Goal: Task Accomplishment & Management: Manage account settings

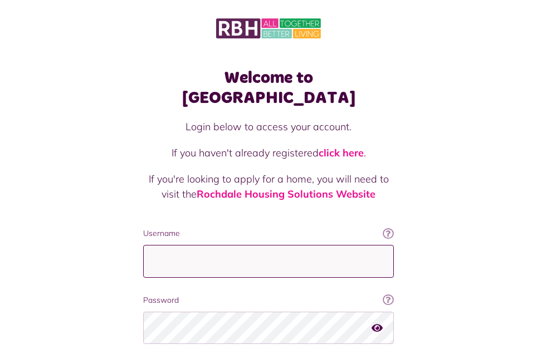
type input "**********"
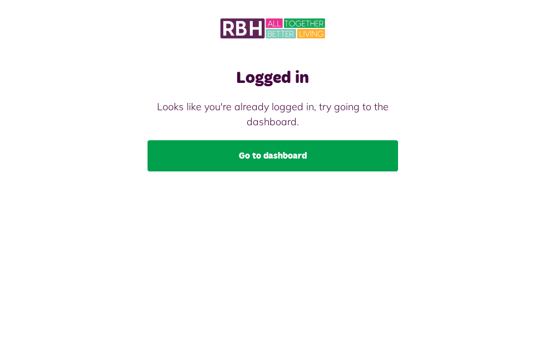
click at [264, 165] on link "Go to dashboard" at bounding box center [273, 155] width 250 height 31
click at [278, 156] on link "Go to dashboard" at bounding box center [273, 155] width 250 height 31
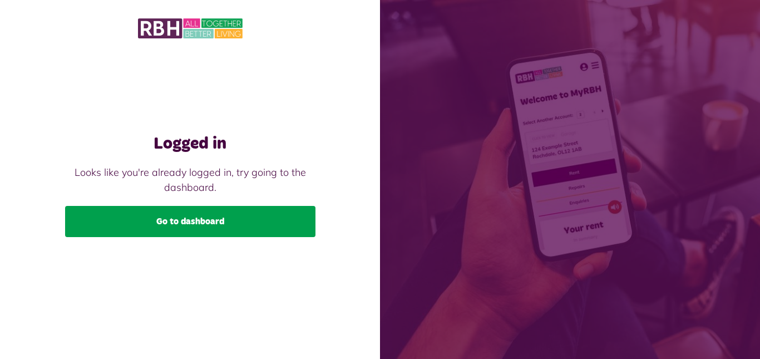
click at [176, 223] on link "Go to dashboard" at bounding box center [190, 221] width 250 height 31
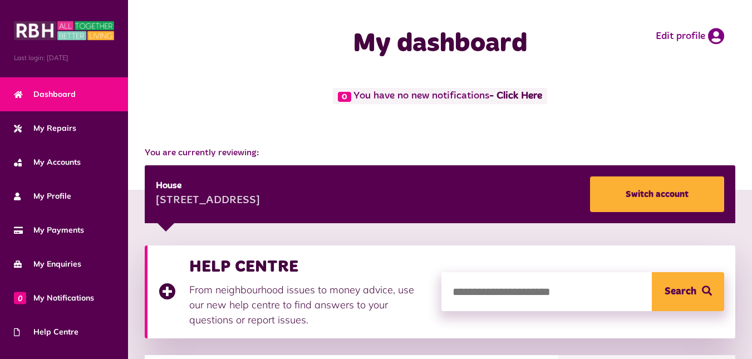
scroll to position [596, 0]
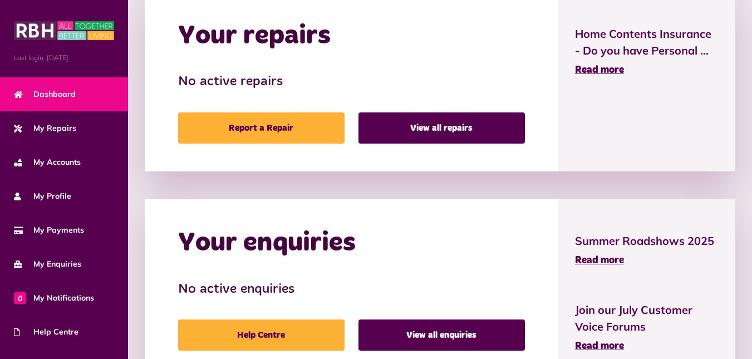
click at [41, 169] on link "My Accounts" at bounding box center [64, 162] width 128 height 34
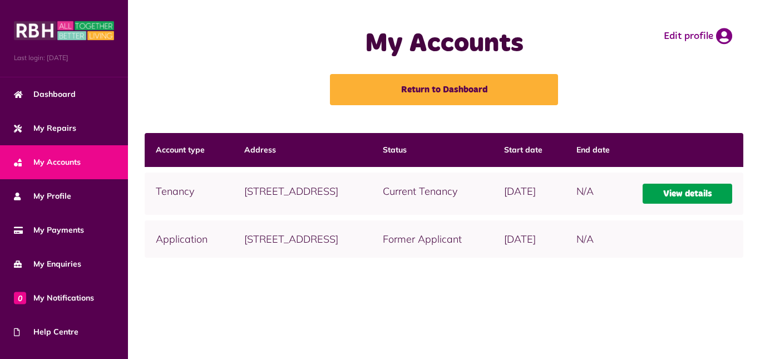
click at [679, 204] on link "View details" at bounding box center [688, 194] width 90 height 20
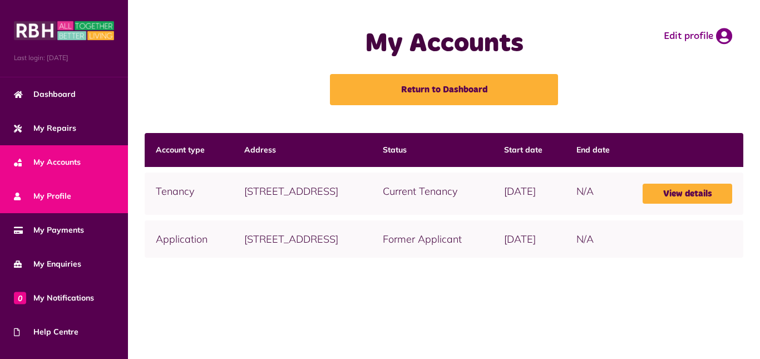
click at [37, 193] on span "My Profile" at bounding box center [42, 196] width 57 height 12
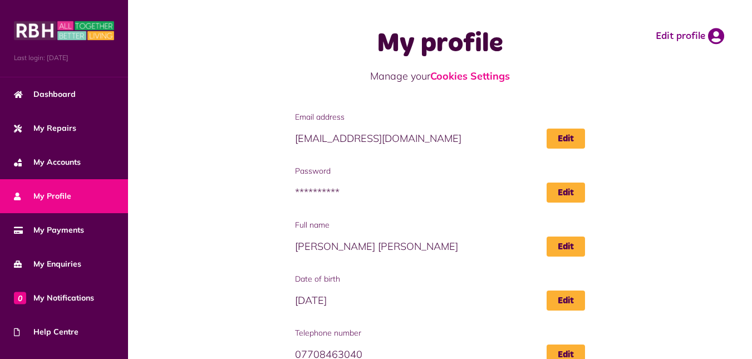
scroll to position [173, 0]
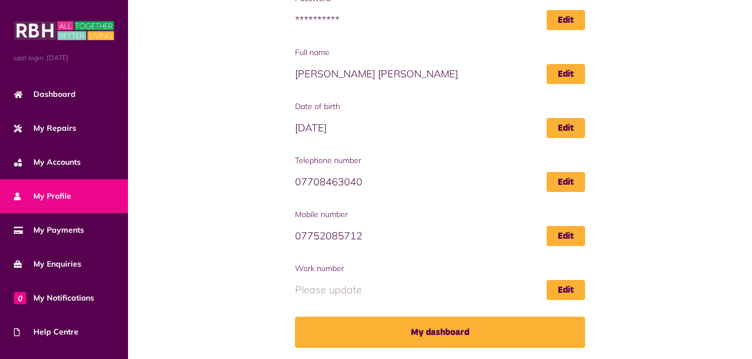
drag, startPoint x: 129, startPoint y: 235, endPoint x: 135, endPoint y: 358, distance: 123.2
click at [135, 358] on div "**********" at bounding box center [440, 149] width 624 height 420
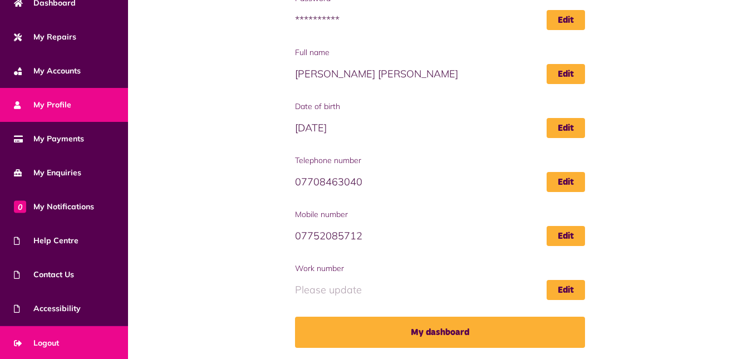
click at [60, 339] on link "Logout" at bounding box center [64, 343] width 128 height 34
